Goal: Navigation & Orientation: Find specific page/section

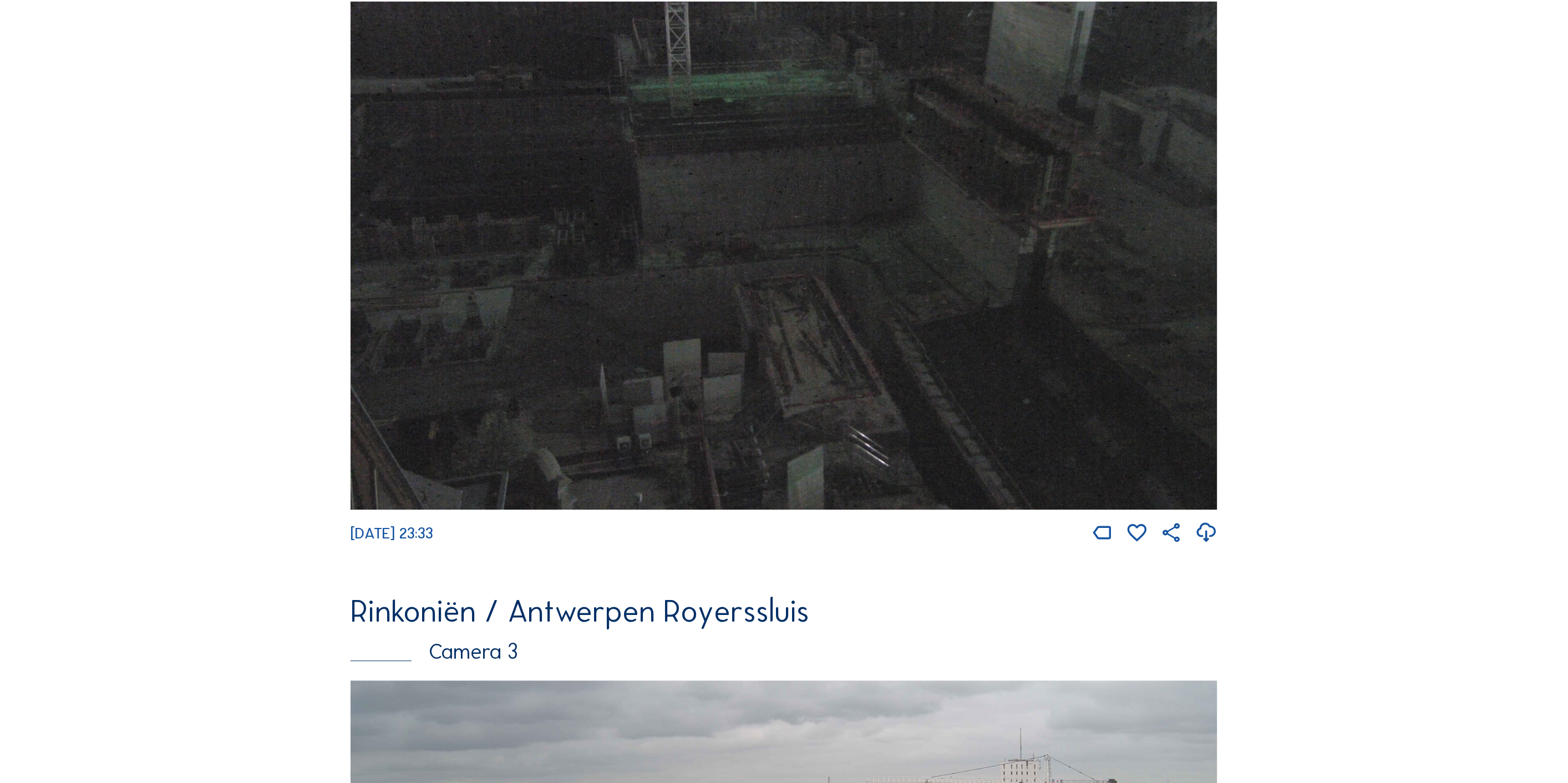
click at [682, 282] on img at bounding box center [784, 256] width 867 height 508
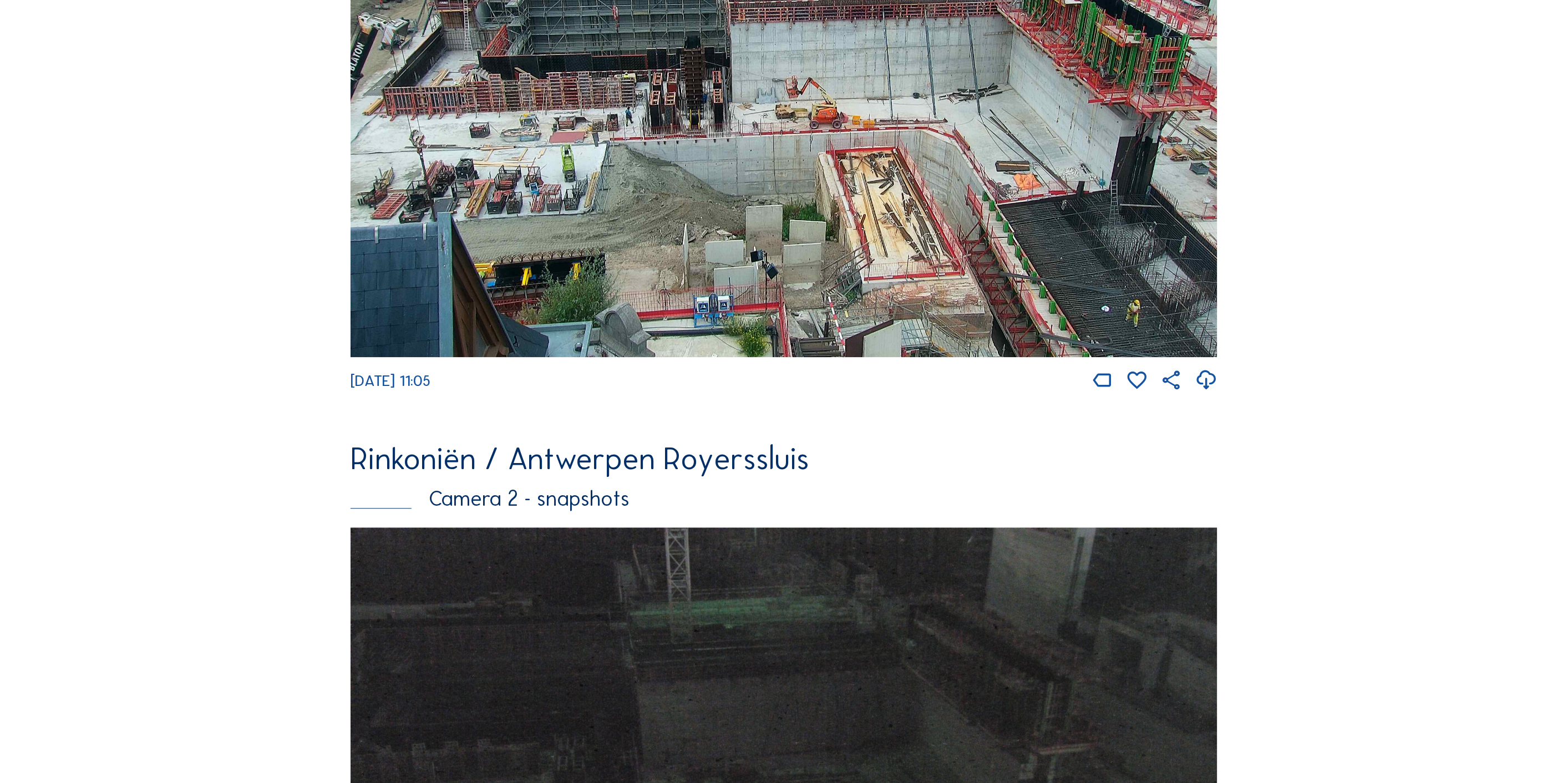
scroll to position [1450, 0]
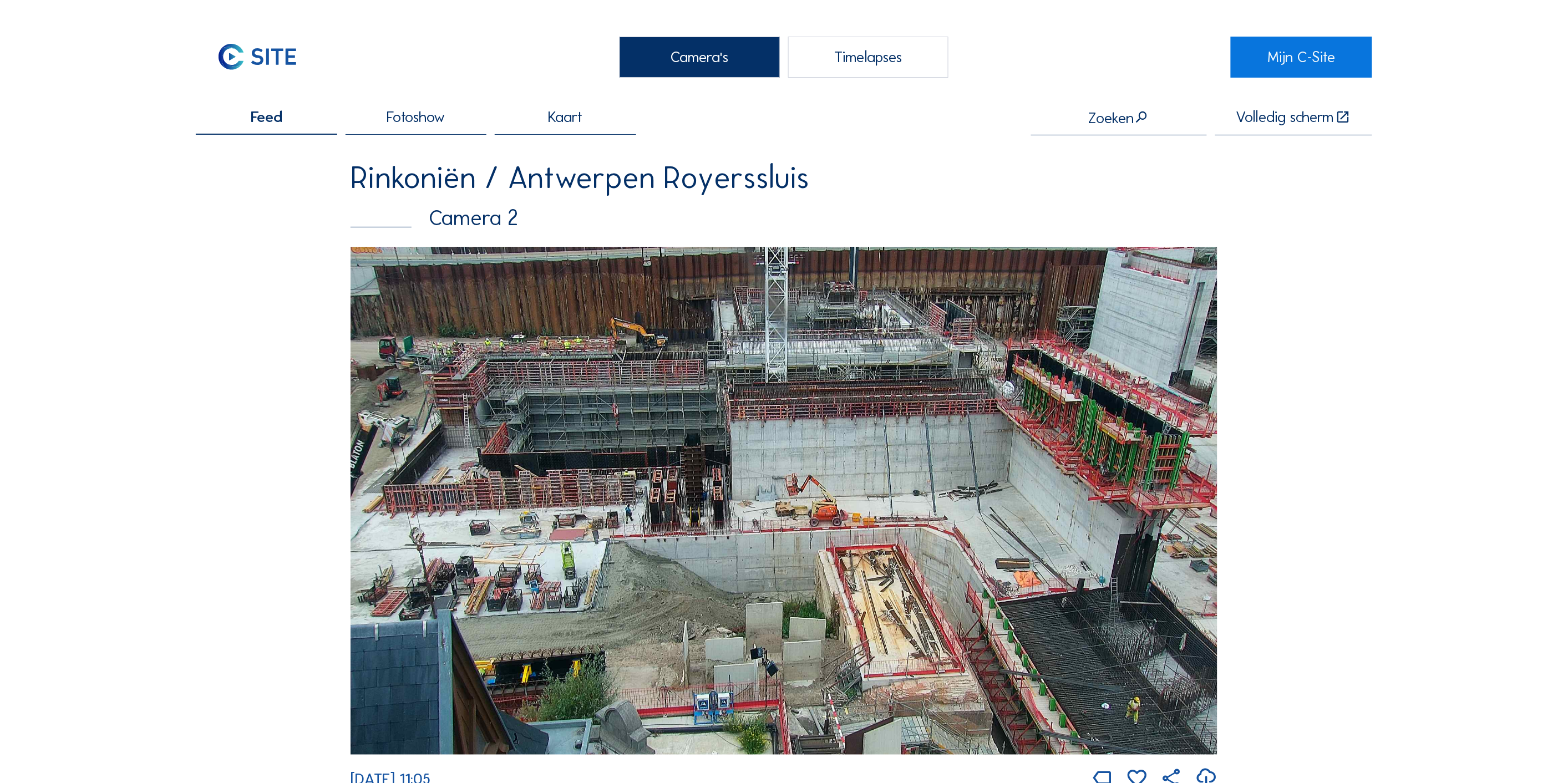
click at [247, 61] on img at bounding box center [257, 57] width 123 height 41
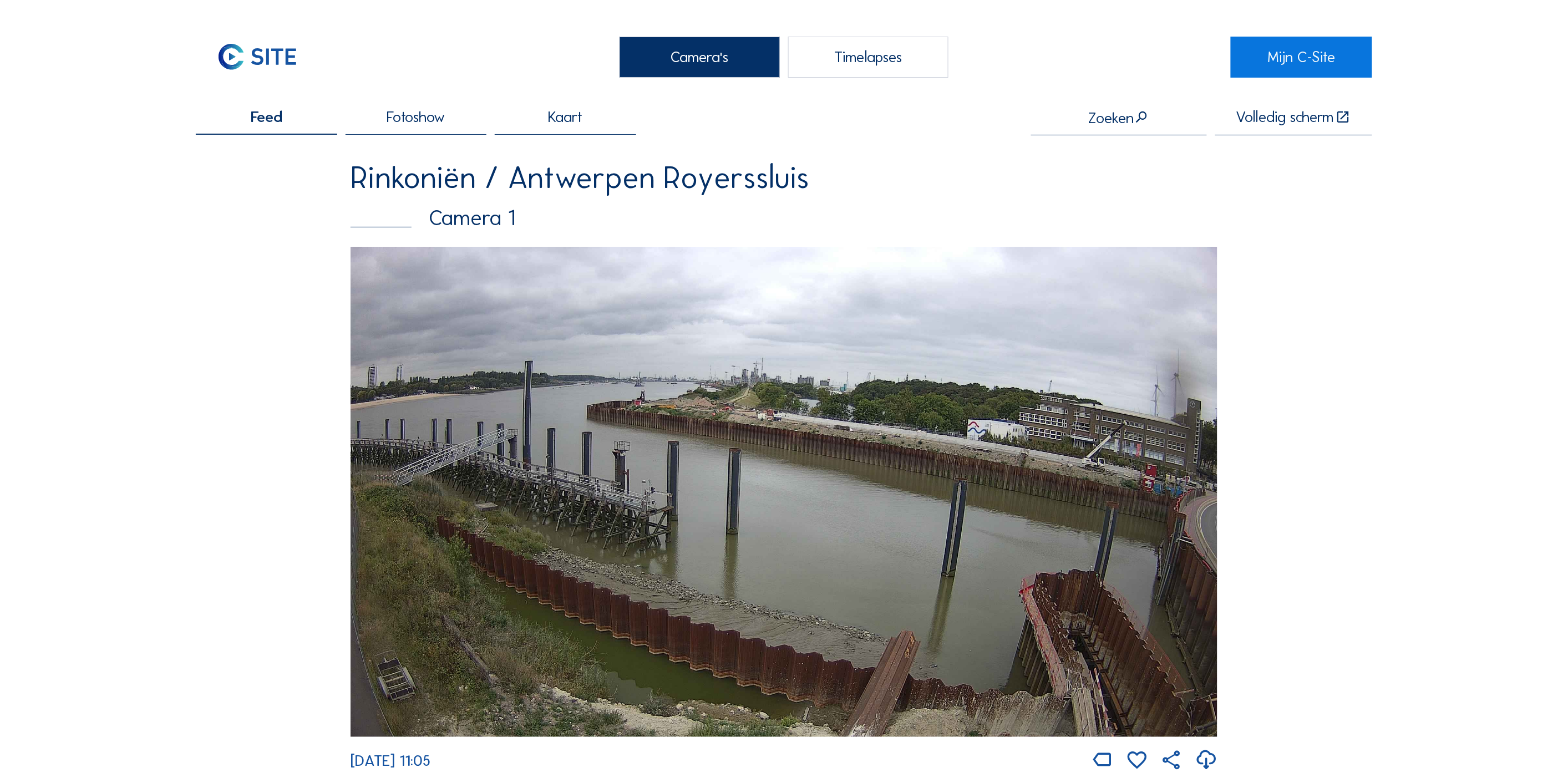
click at [588, 126] on div "Kaart" at bounding box center [565, 122] width 141 height 26
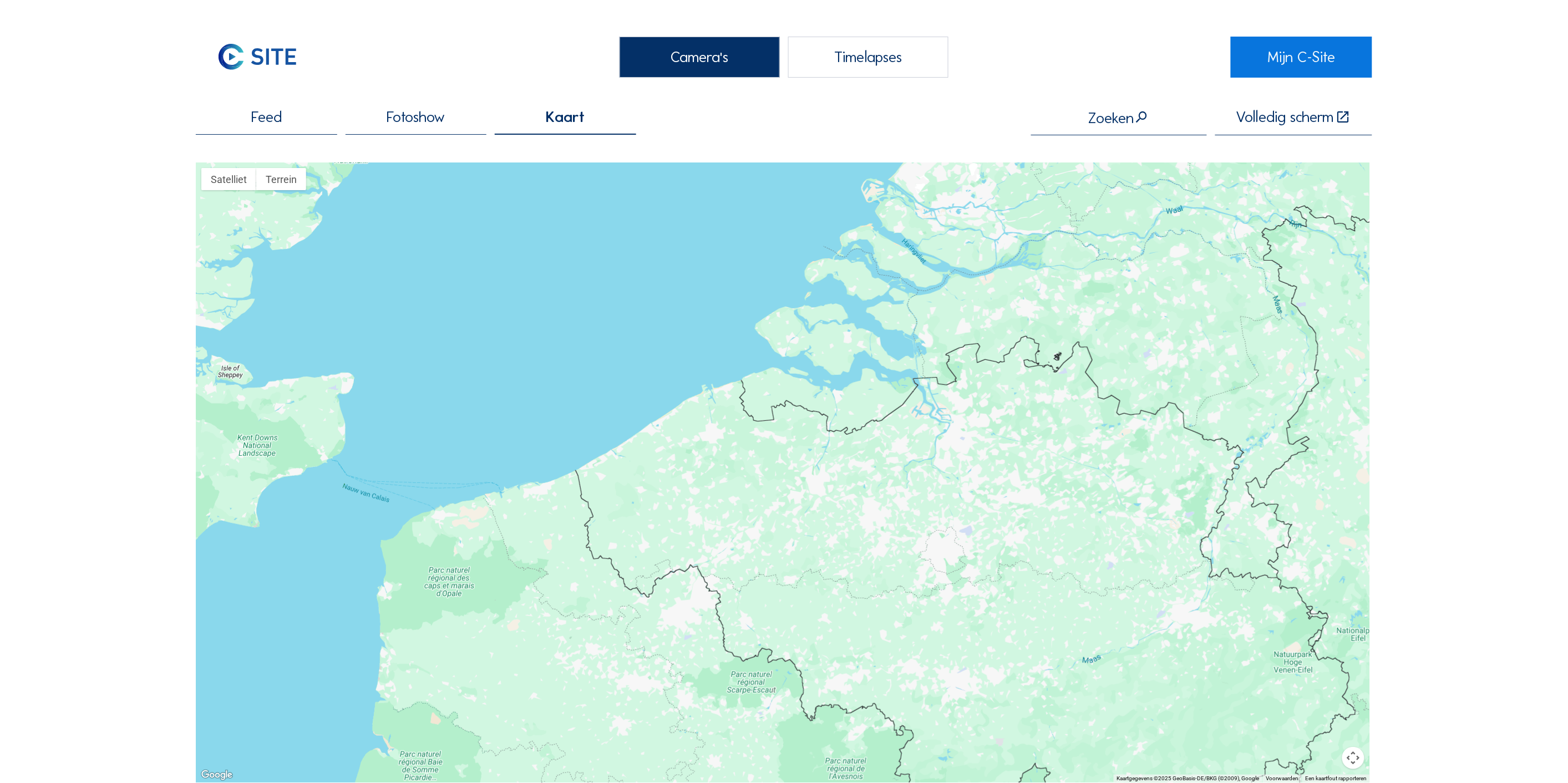
click at [273, 118] on span "Feed" at bounding box center [266, 117] width 31 height 16
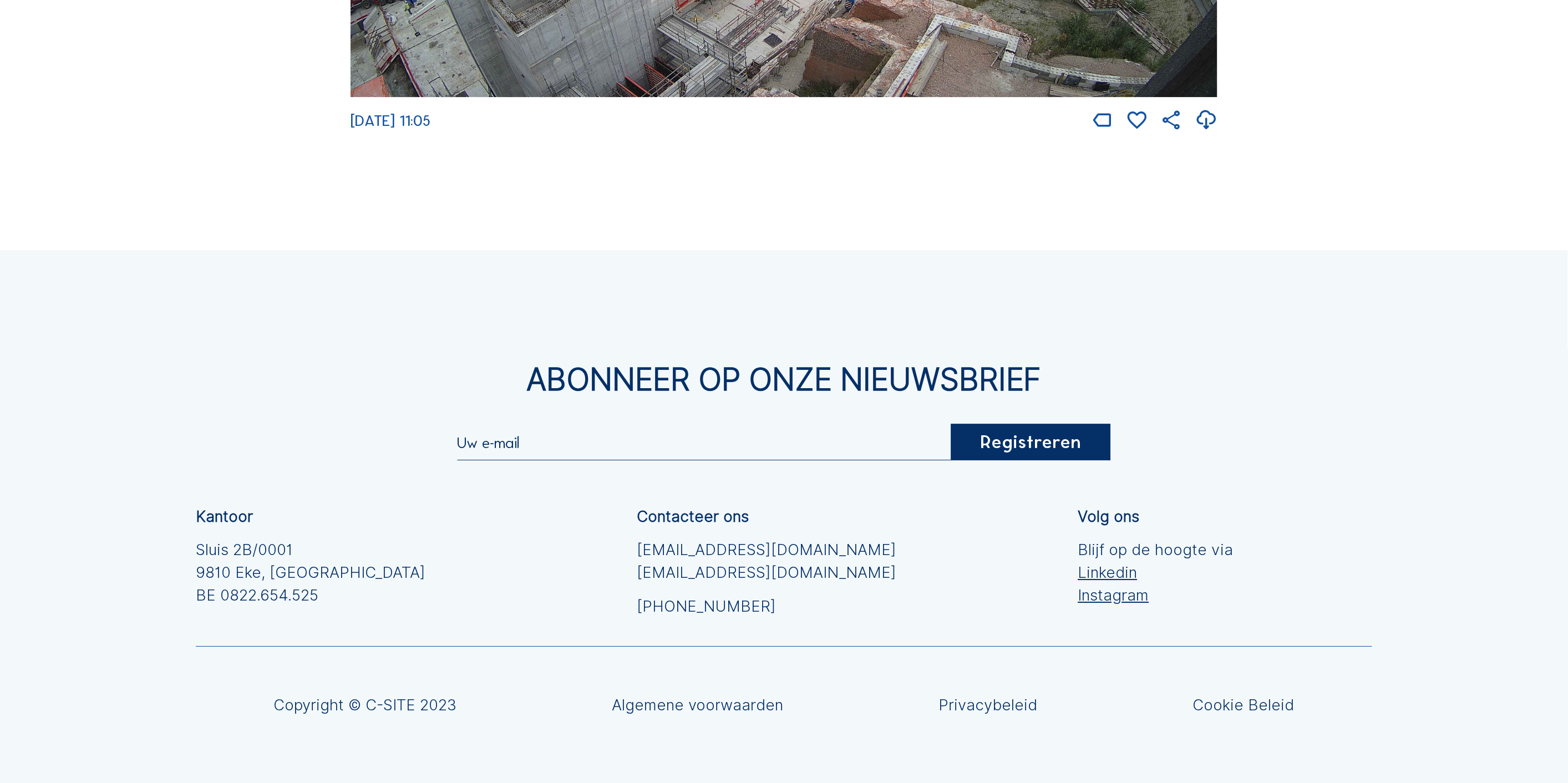
scroll to position [2946, 0]
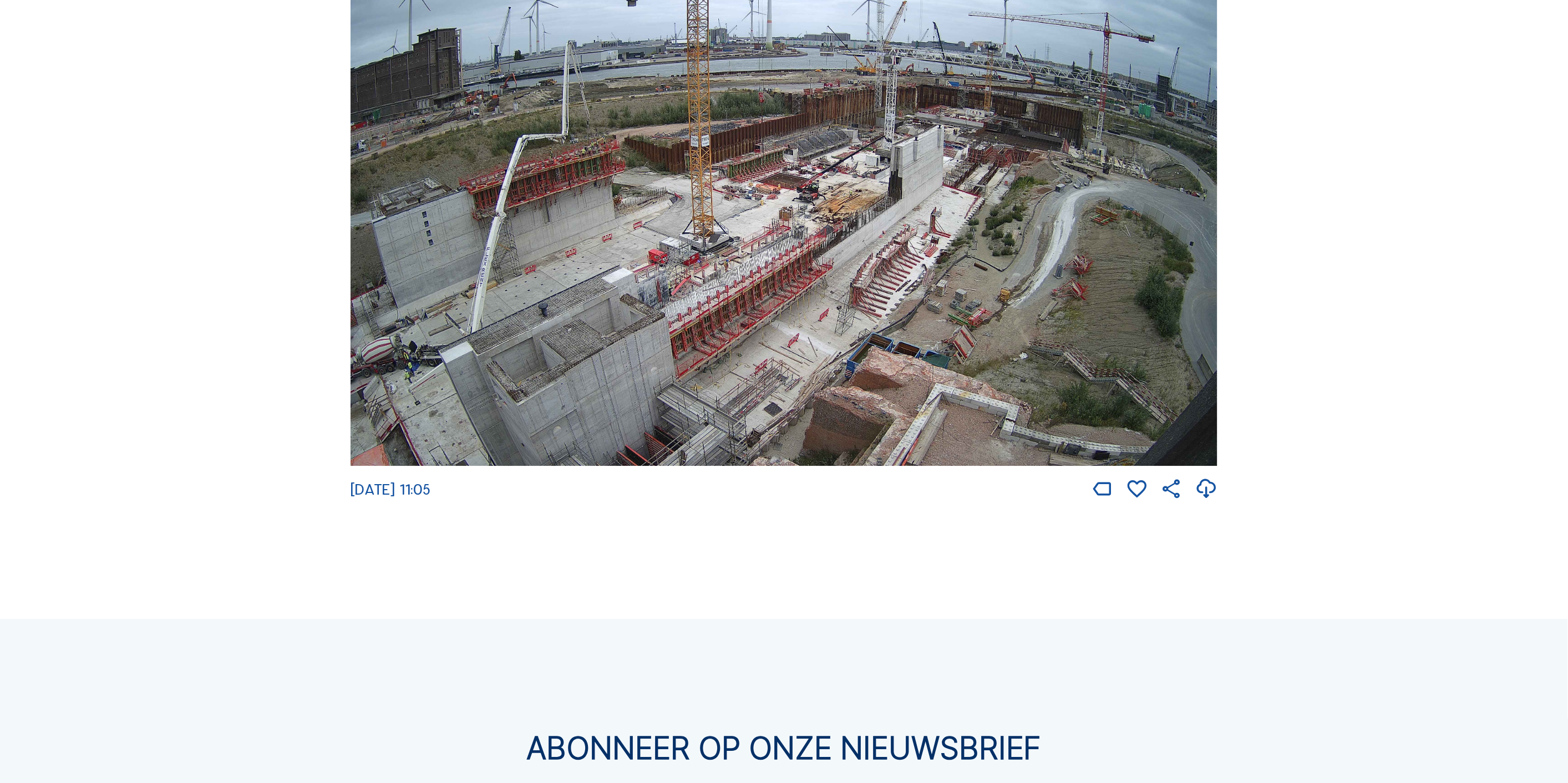
click at [828, 310] on img at bounding box center [784, 222] width 867 height 488
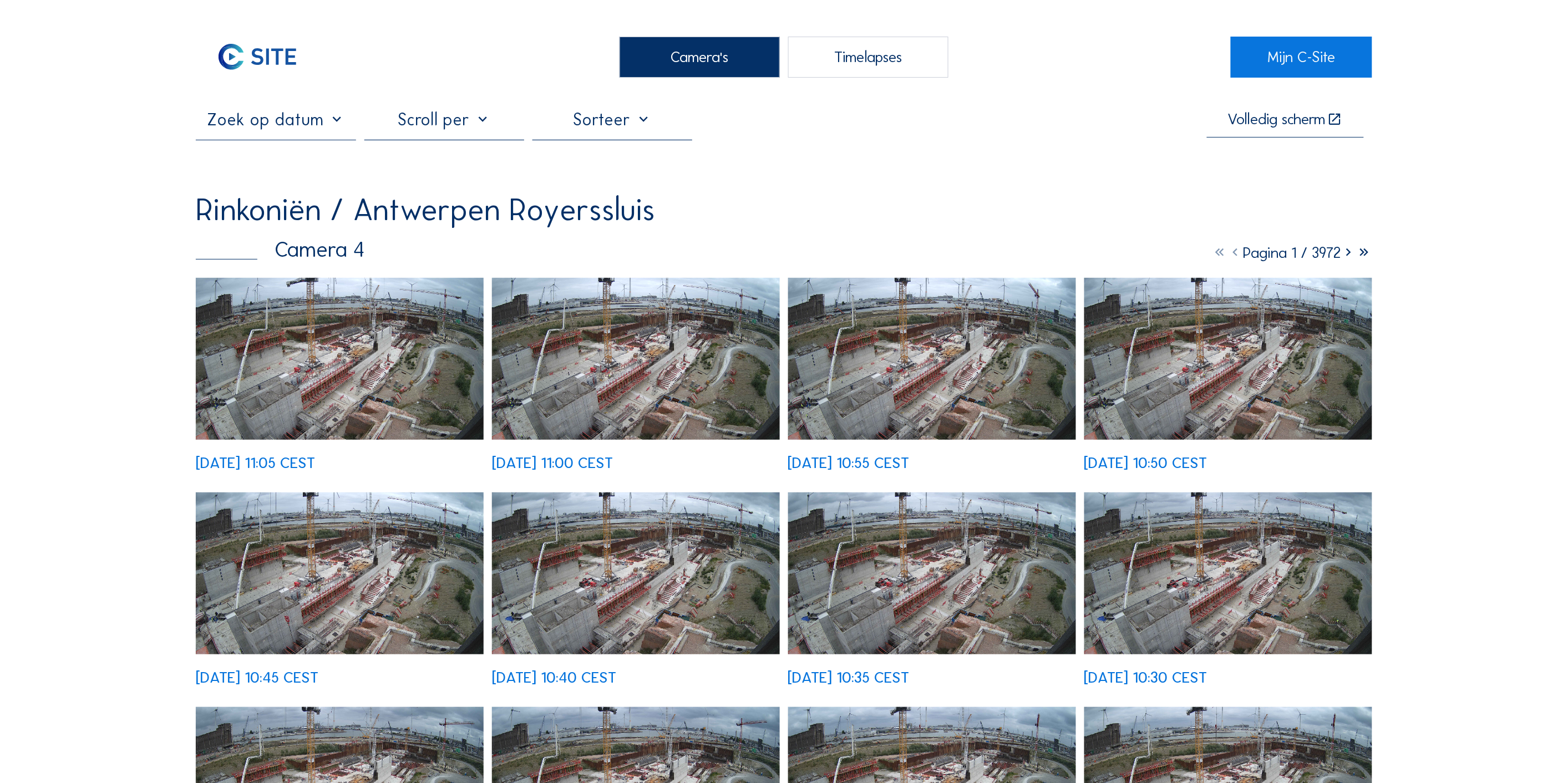
click at [329, 392] on img at bounding box center [340, 359] width 288 height 162
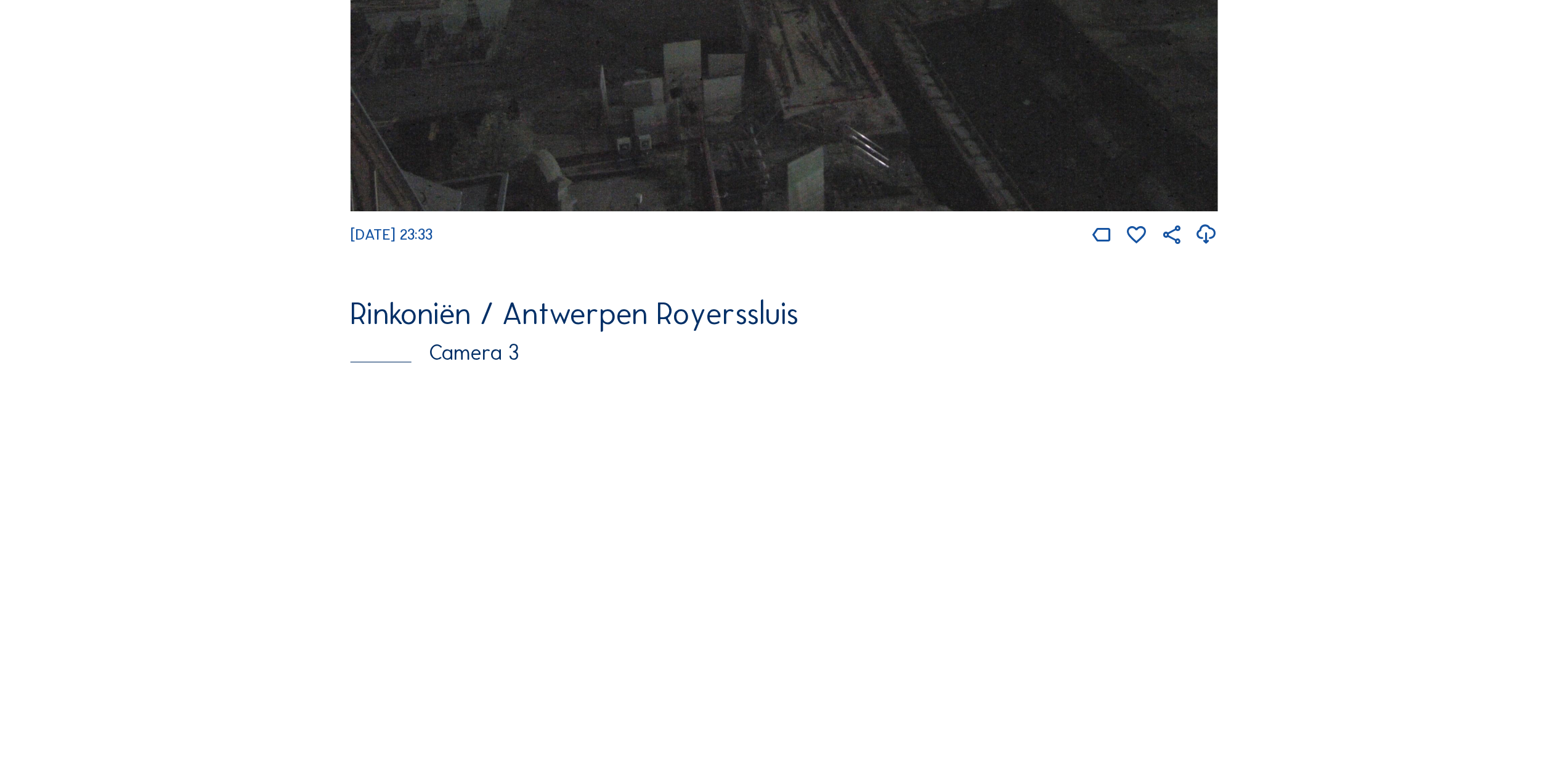
scroll to position [1712, 0]
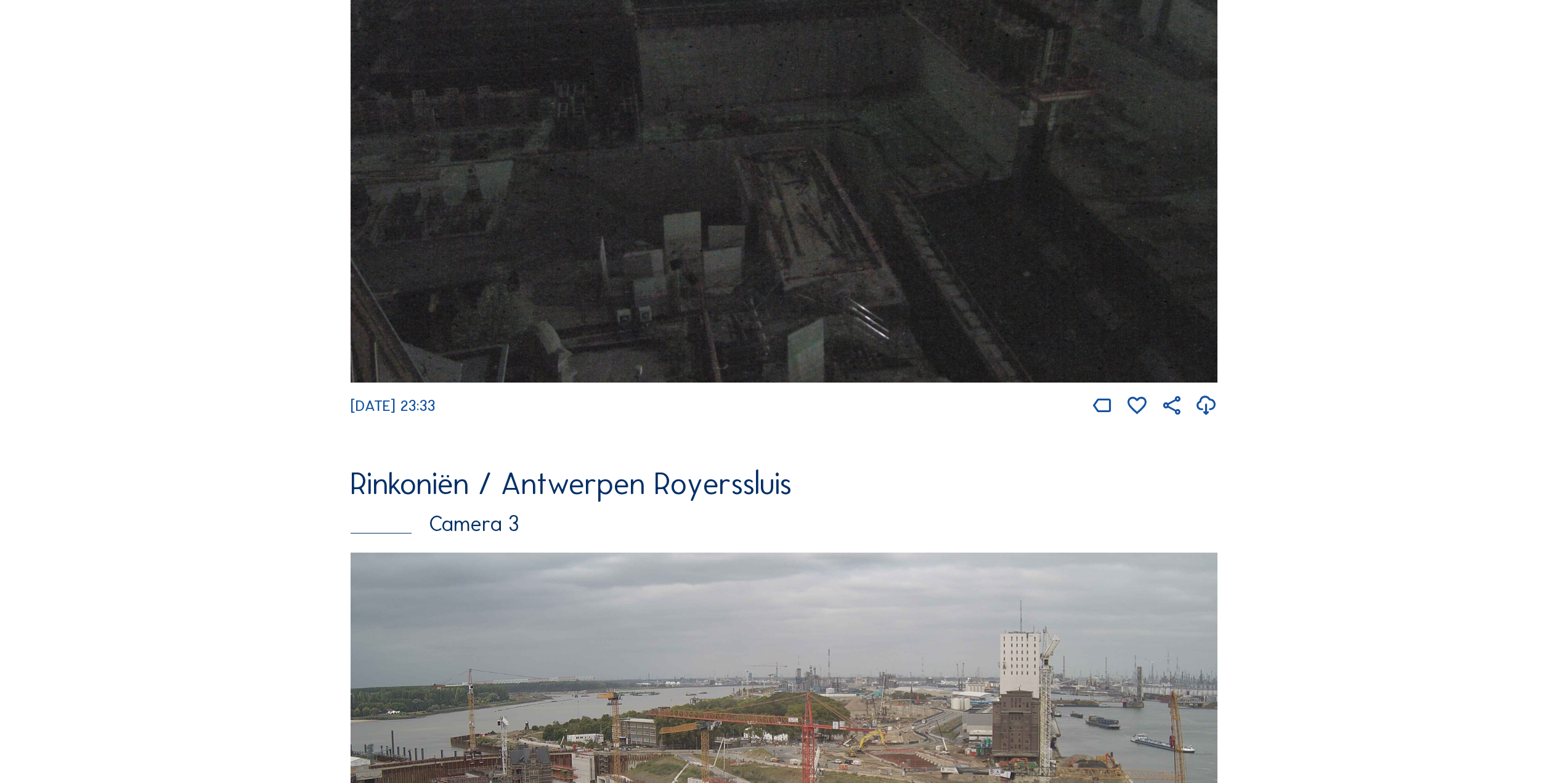
click at [921, 292] on img at bounding box center [784, 128] width 867 height 509
